Goal: Check status: Check status

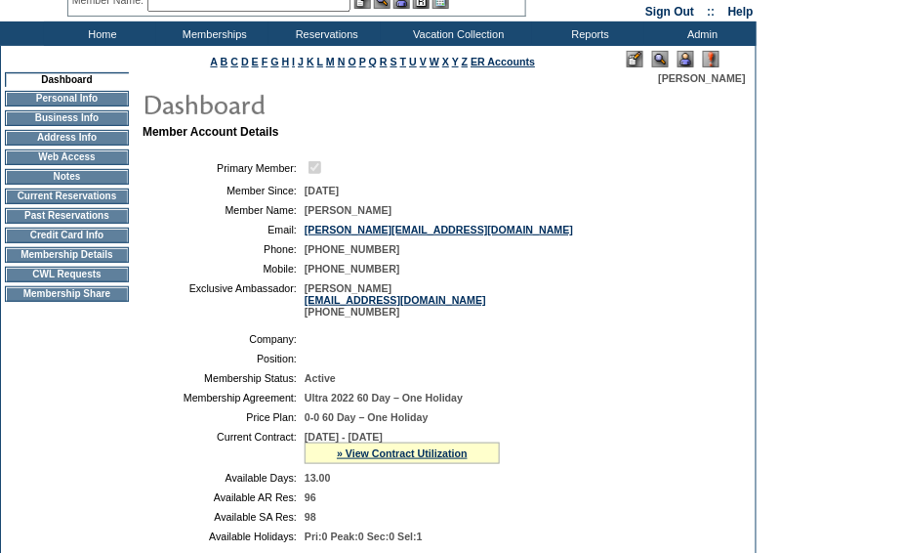
scroll to position [325, 0]
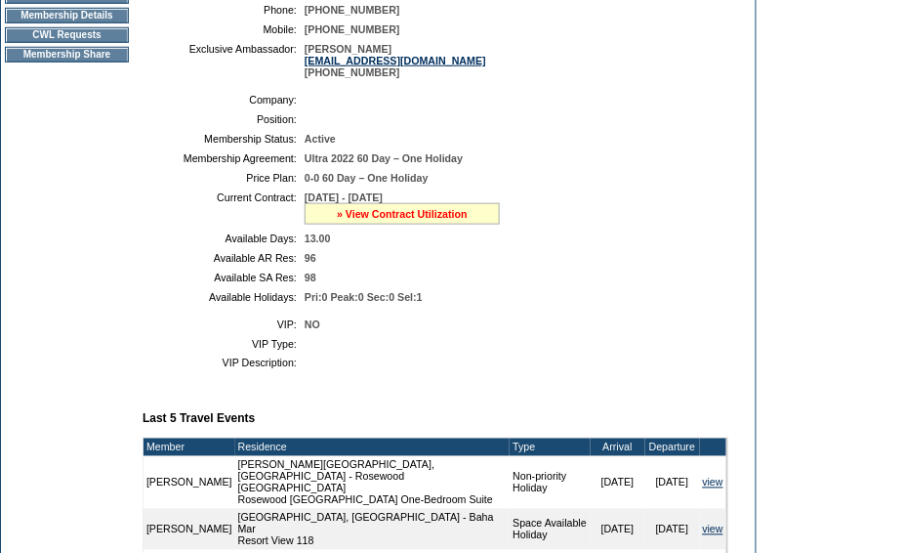
click at [456, 220] on link "» View Contract Utilization" at bounding box center [402, 214] width 131 height 12
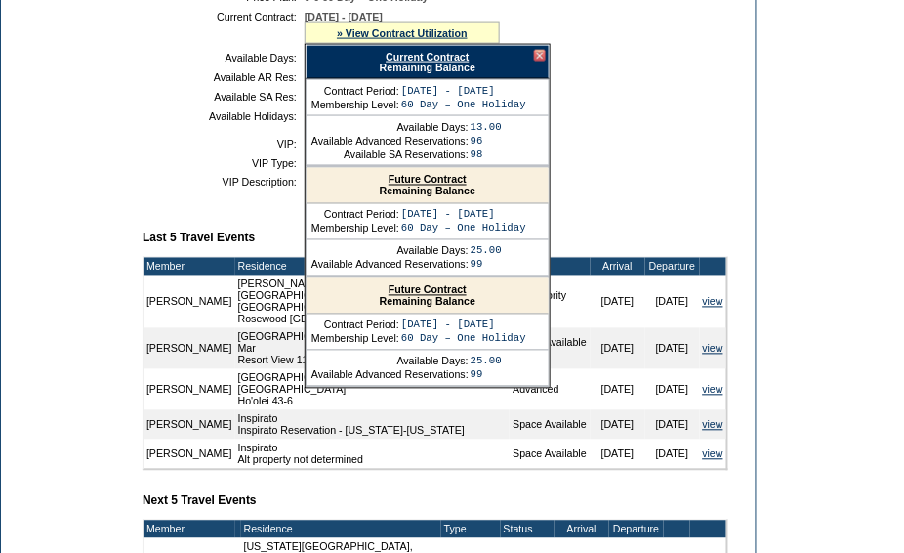
scroll to position [542, 0]
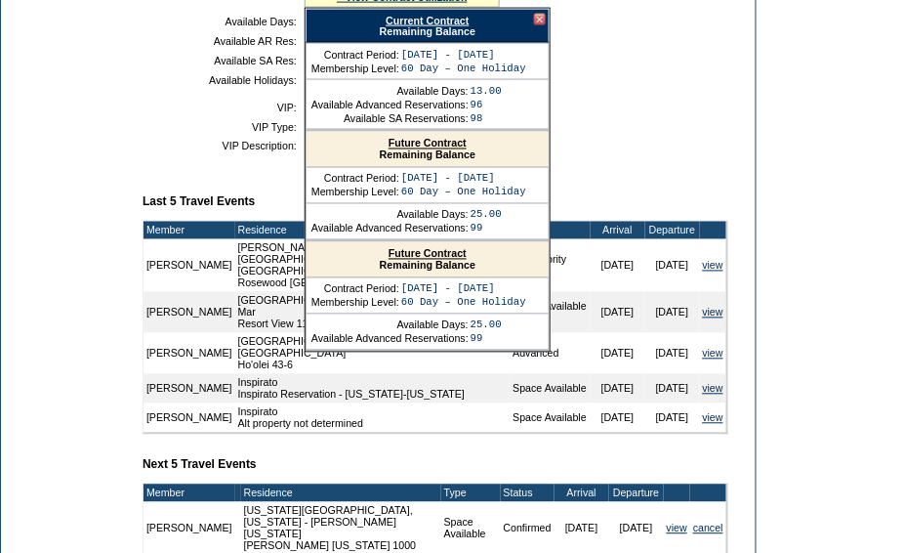
click at [426, 43] on div "Current Contract Remaining Balance" at bounding box center [428, 26] width 244 height 34
click at [436, 26] on link "Current Contract" at bounding box center [427, 21] width 83 height 12
click at [874, 445] on form "Follow Us ::" at bounding box center [452, 130] width 904 height 1344
click at [125, 135] on td "Dashboard Personal Info Business Info Address Info Web Access Notes Current Res…" at bounding box center [67, 153] width 132 height 1074
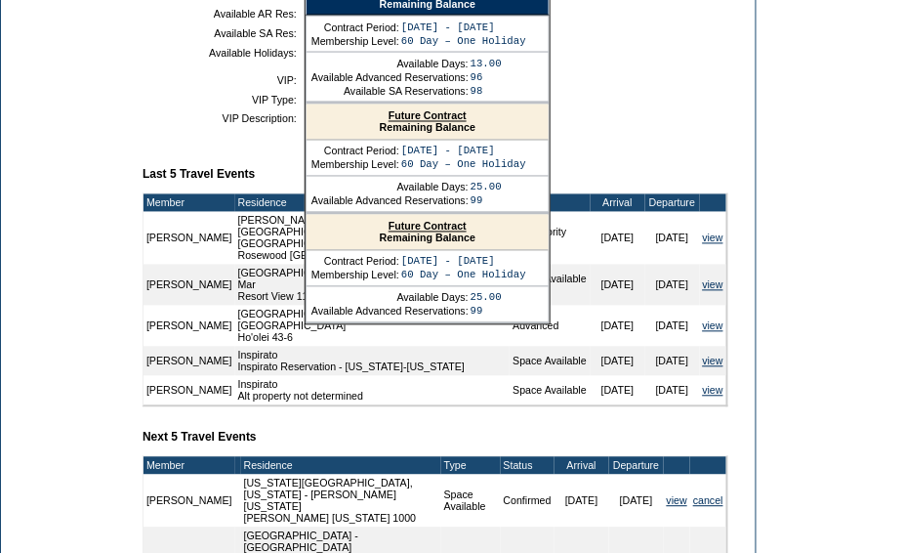
scroll to position [490, 0]
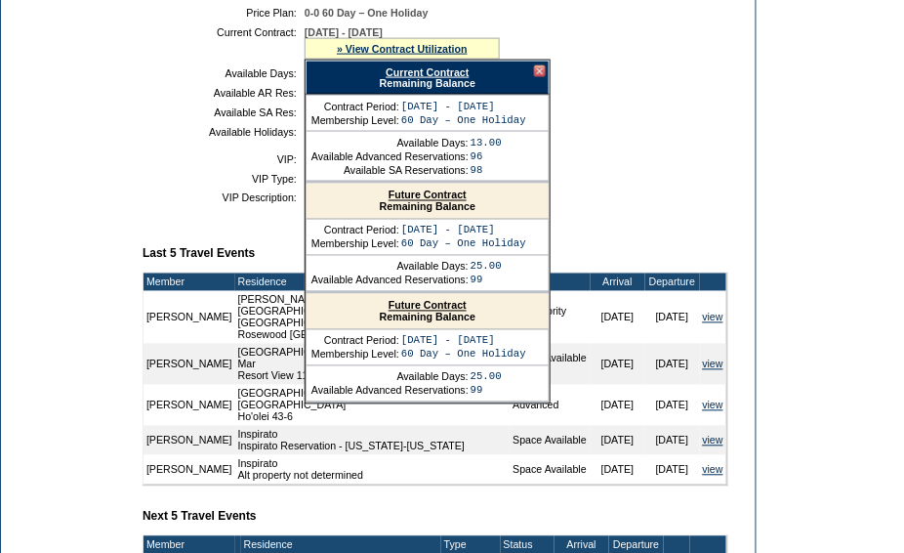
click at [545, 91] on div "Current Contract Remaining Balance" at bounding box center [428, 78] width 244 height 34
click at [529, 93] on div "Current Contract Remaining Balance" at bounding box center [428, 78] width 244 height 34
click at [447, 78] on link "Current Contract" at bounding box center [427, 72] width 83 height 12
click at [812, 412] on form "Follow Us ::" at bounding box center [452, 182] width 904 height 1344
drag, startPoint x: 76, startPoint y: 265, endPoint x: 104, endPoint y: 189, distance: 80.4
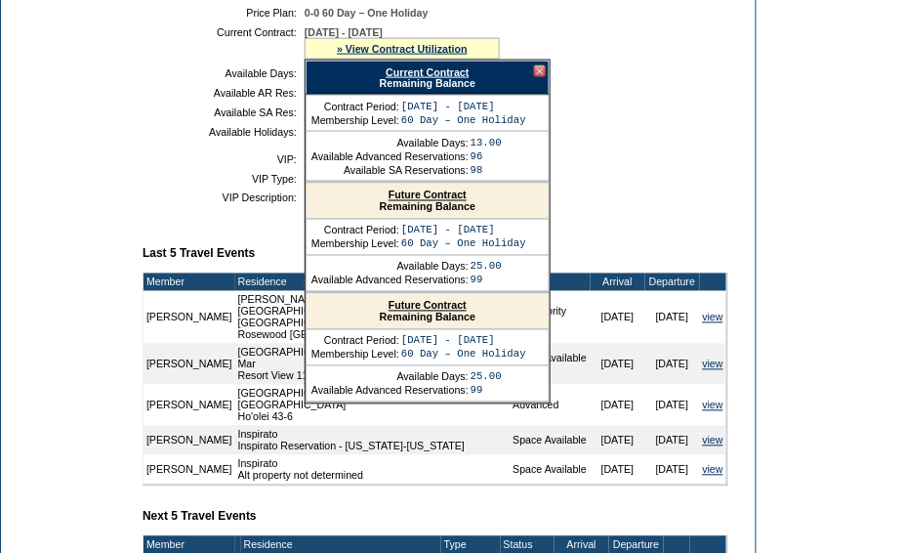
click at [76, 265] on td "Dashboard Personal Info Business Info Address Info Web Access Notes Current Res…" at bounding box center [67, 205] width 132 height 1074
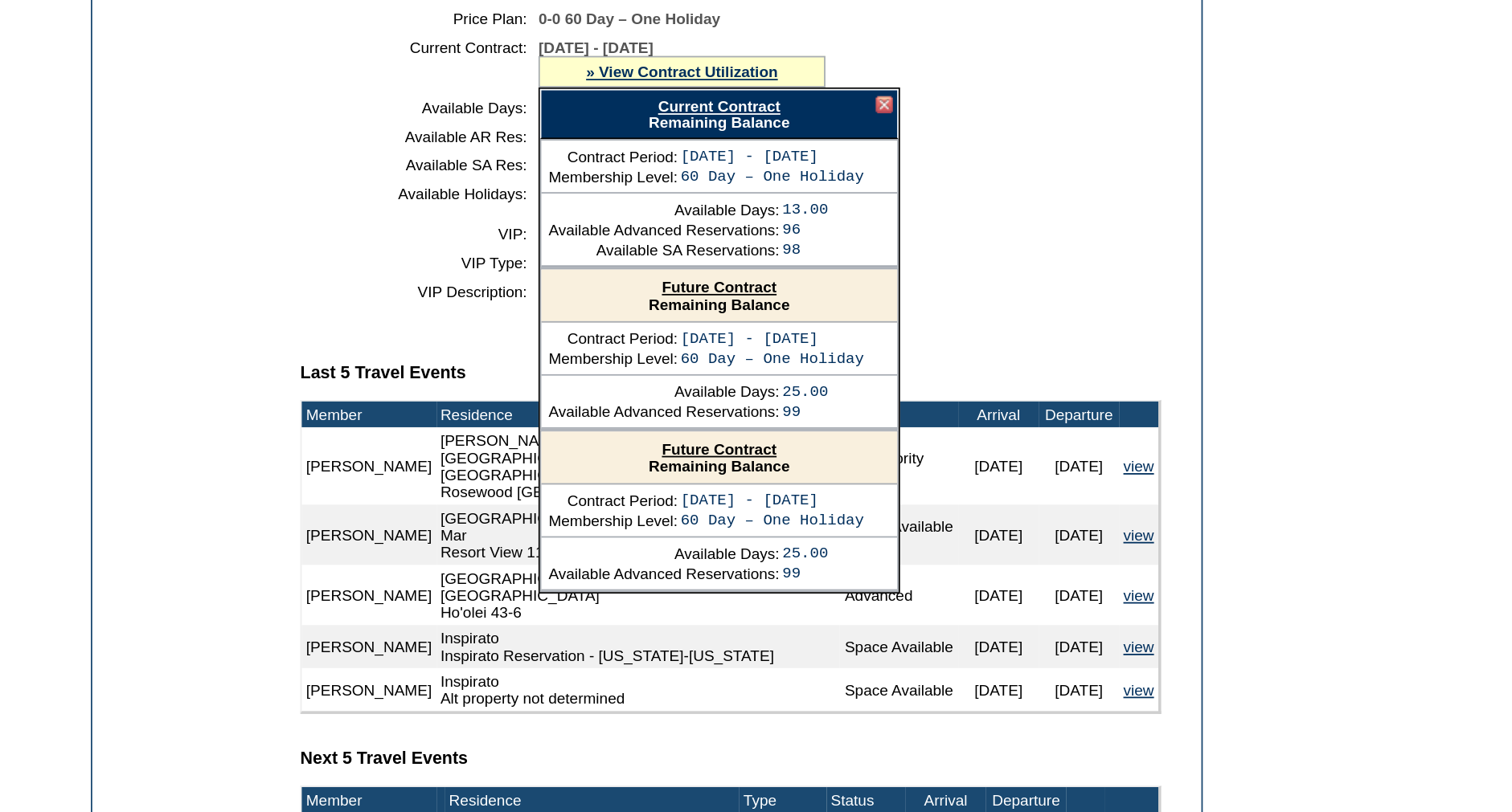
scroll to position [314, 0]
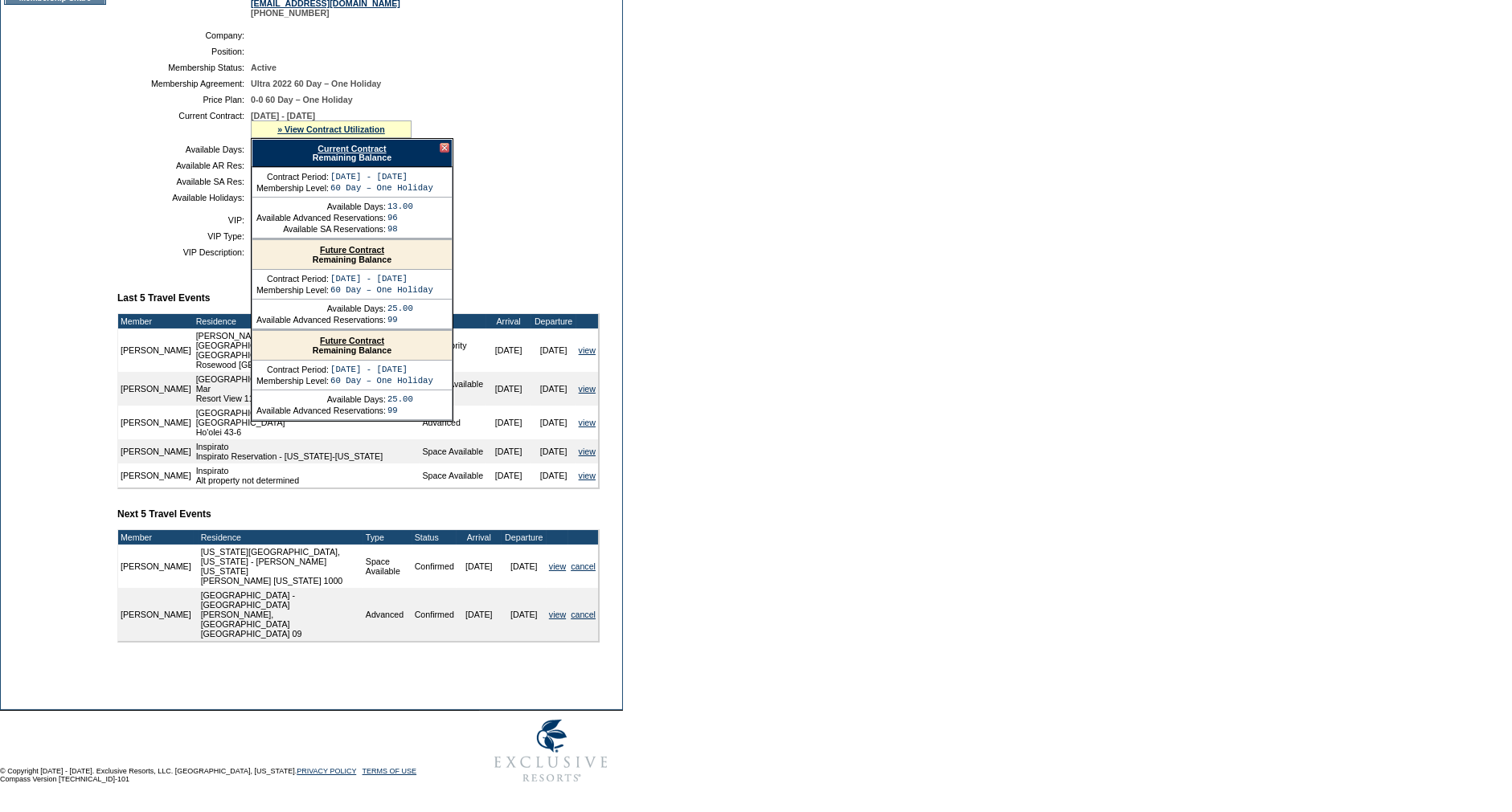
click at [103, 241] on td "Dashboard Personal Info Business Info Address Info Web Access Notes Current Res…" at bounding box center [55, 258] width 109 height 884
click at [447, 153] on div at bounding box center [444, 148] width 10 height 10
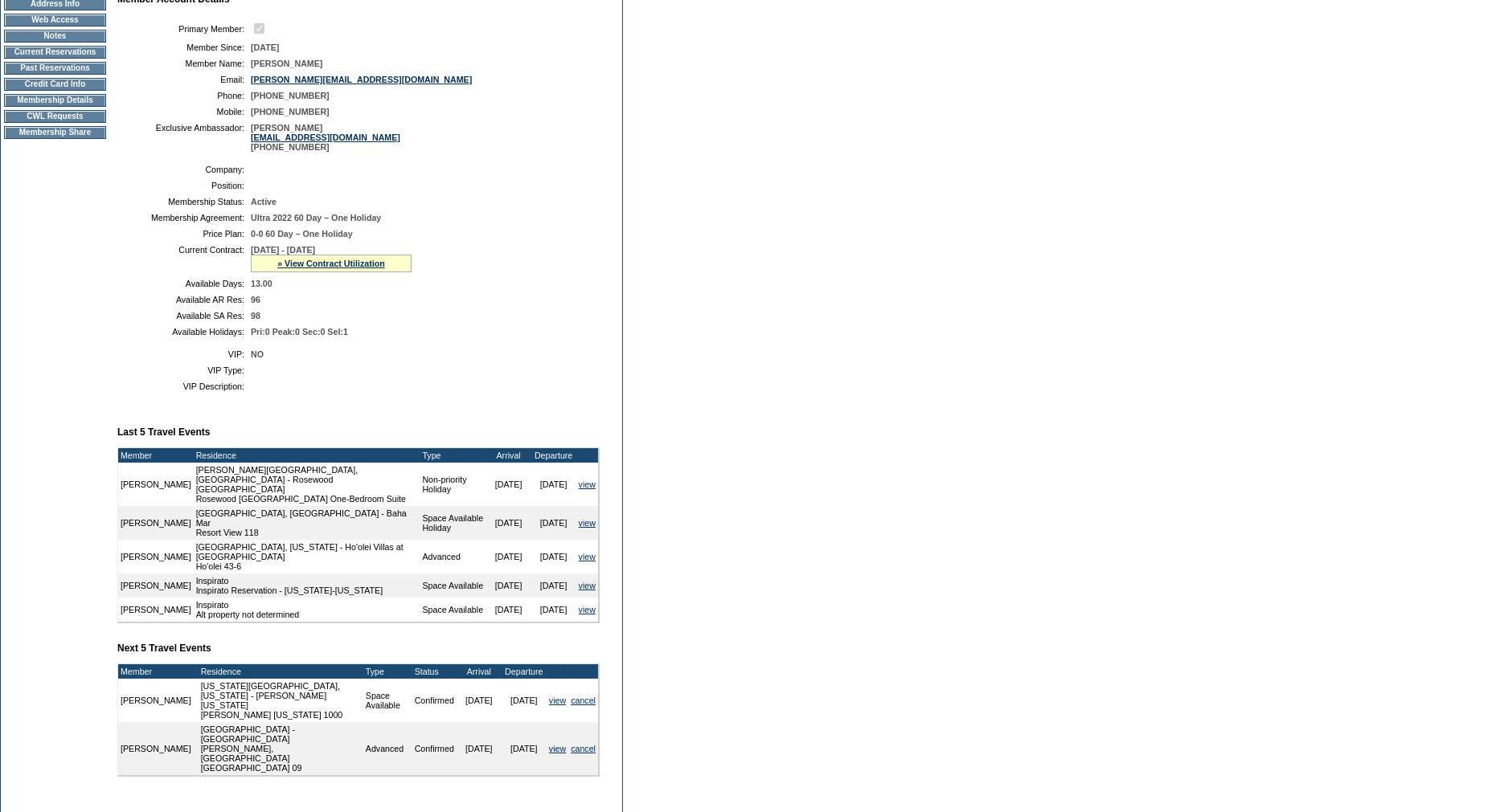
scroll to position [0, 0]
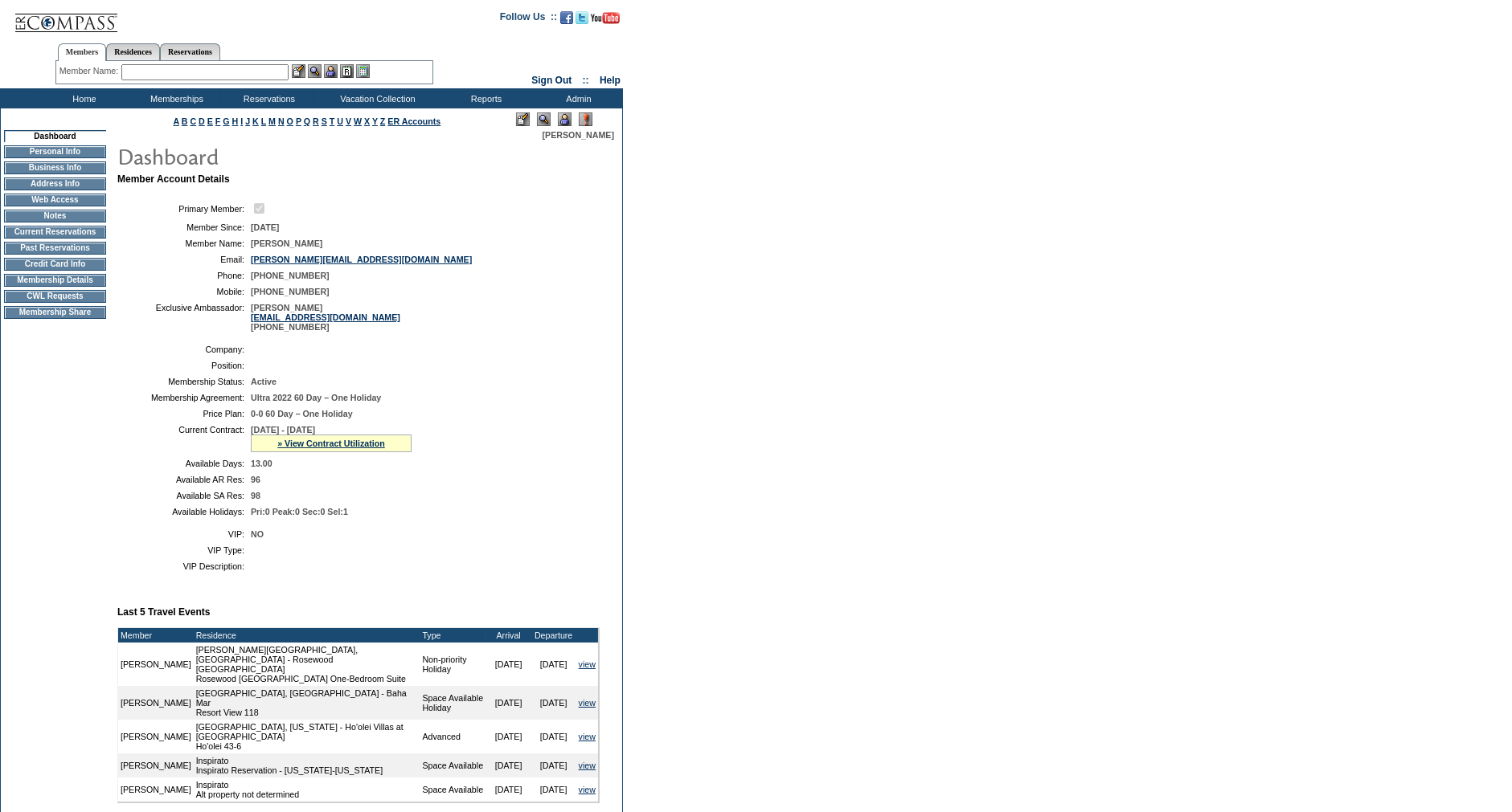
click at [74, 287] on td "Membership Details" at bounding box center [55, 281] width 102 height 13
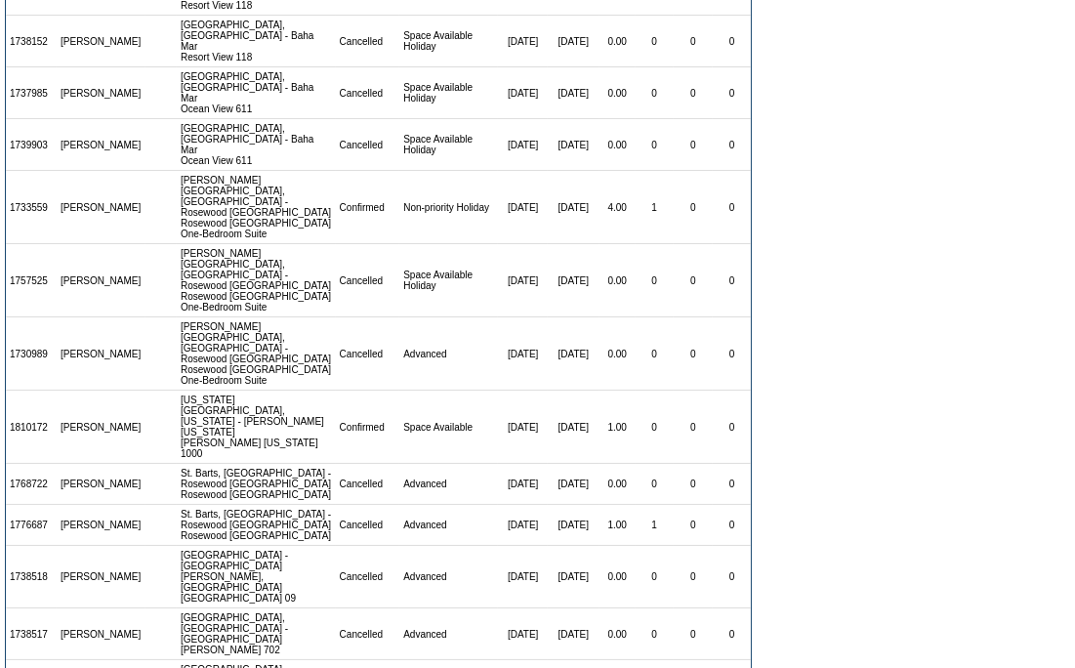
scroll to position [350, 0]
